Goal: Information Seeking & Learning: Learn about a topic

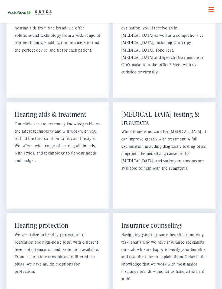
scroll to position [506, 0]
click at [199, 167] on div "Tinnitus testing & treatment While there is no cure for tinnitus, it can improv…" at bounding box center [164, 156] width 102 height 107
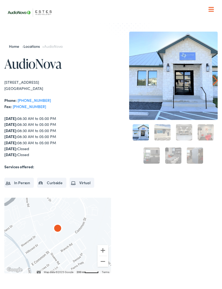
scroll to position [0, 0]
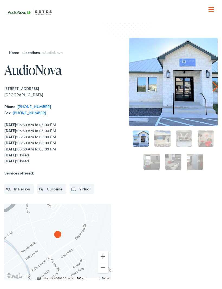
click at [209, 10] on div at bounding box center [210, 9] width 5 height 5
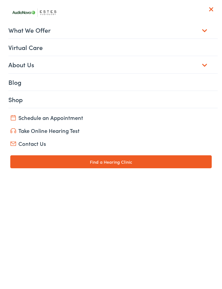
click at [204, 68] on link "About Us" at bounding box center [112, 64] width 209 height 17
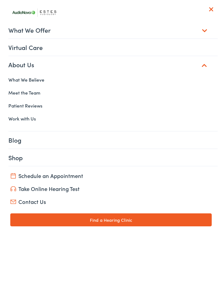
click at [27, 158] on link "Shop" at bounding box center [112, 157] width 209 height 17
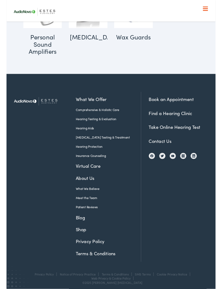
scroll to position [494, 0]
click at [98, 164] on link "Insurance Counseling" at bounding box center [103, 165] width 61 height 5
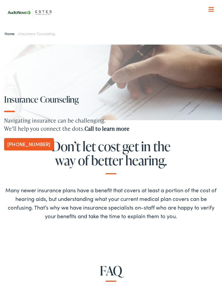
click at [212, 10] on div at bounding box center [210, 9] width 5 height 5
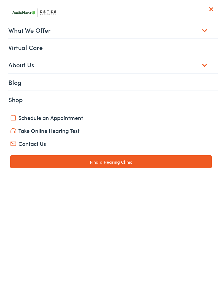
click at [205, 30] on link "What We Offer" at bounding box center [112, 30] width 209 height 17
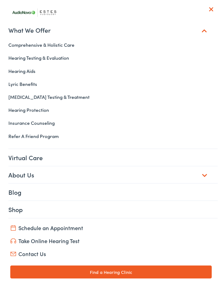
click at [203, 30] on link "What We Offer" at bounding box center [112, 30] width 209 height 17
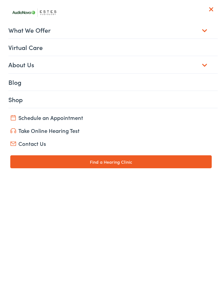
click at [212, 11] on span at bounding box center [211, 9] width 4 height 4
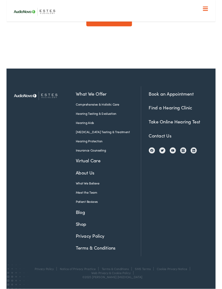
scroll to position [804, 0]
click at [86, 133] on link "Hearing Aids" at bounding box center [103, 130] width 61 height 5
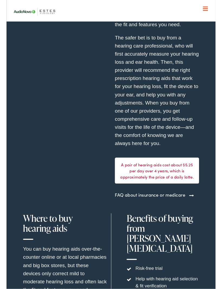
scroll to position [1548, 0]
click at [209, 89] on section "What do hearing aids cost? You can buy hearing aids over-the-counter online or …" at bounding box center [111, 193] width 222 height 544
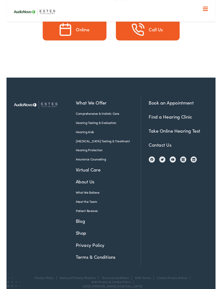
scroll to position [2812, 0]
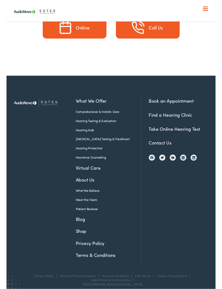
click at [103, 267] on link "Terms & Conditions" at bounding box center [103, 270] width 61 height 7
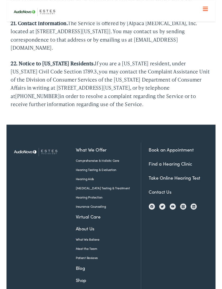
scroll to position [3389, 0]
click at [85, 188] on link "Hearing Aids" at bounding box center [103, 190] width 61 height 5
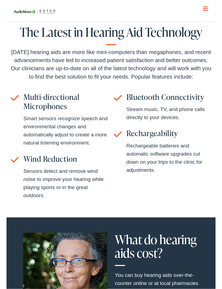
scroll to position [1238, 0]
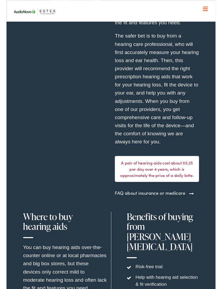
click at [188, 201] on link "FAQ about insurance or medicare" at bounding box center [152, 204] width 75 height 7
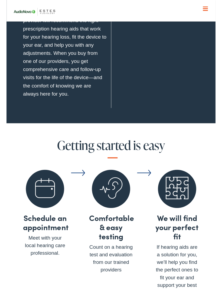
scroll to position [1883, 0]
